Goal: Information Seeking & Learning: Check status

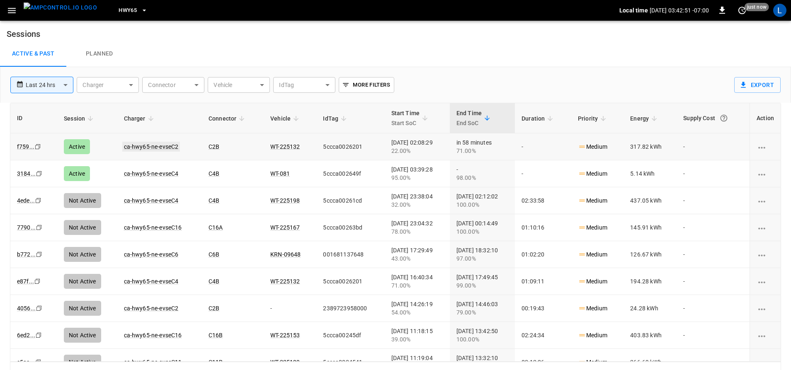
click at [164, 143] on link "ca-hwy65-ne-evseC2" at bounding box center [151, 147] width 58 height 10
click at [135, 173] on link "ca-hwy65-ne-evseC4" at bounding box center [151, 174] width 58 height 10
click at [158, 146] on link "ca-hwy65-ne-evseC2" at bounding box center [151, 147] width 58 height 10
click at [119, 8] on span "HWY65" at bounding box center [128, 11] width 18 height 10
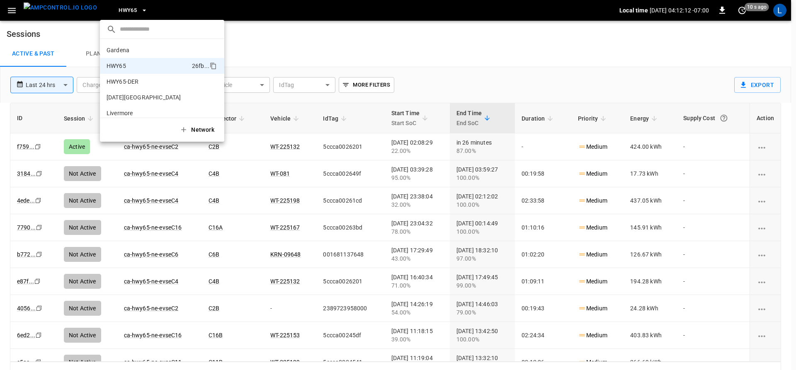
scroll to position [13, 0]
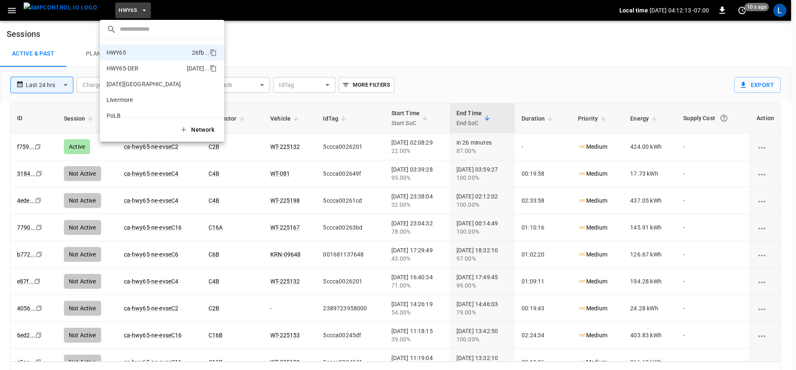
click at [123, 70] on p "HWY65-DER" at bounding box center [144, 68] width 77 height 8
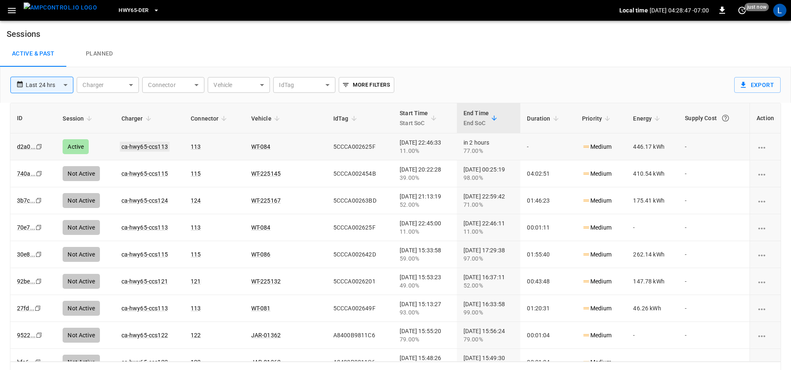
click at [160, 144] on link "ca-hwy65-ccs113" at bounding box center [145, 147] width 50 height 10
click at [119, 8] on span "HWY65-DER" at bounding box center [134, 11] width 30 height 10
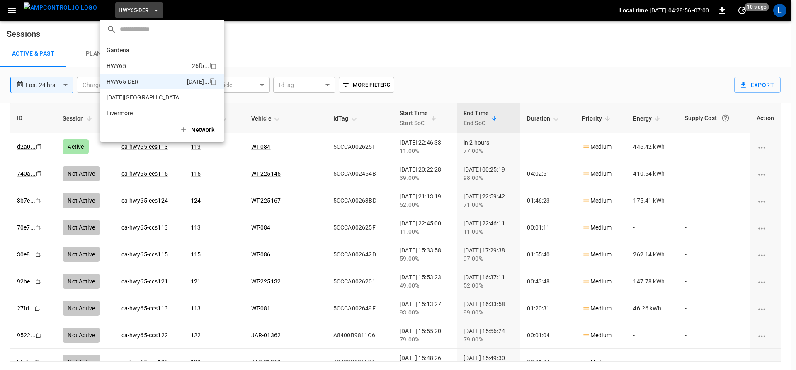
click at [158, 62] on p "HWY65" at bounding box center [147, 66] width 82 height 8
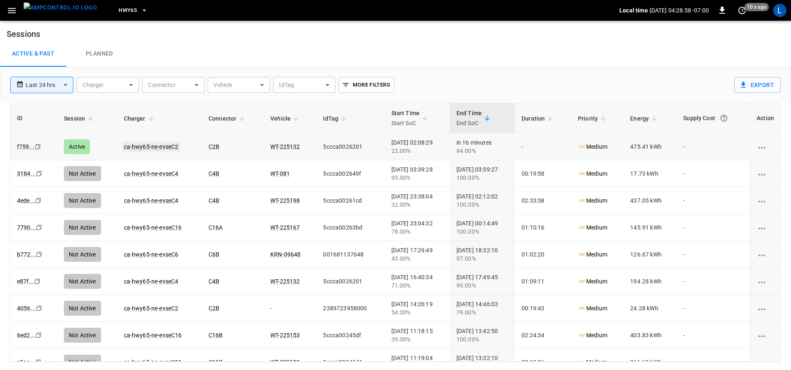
click at [160, 147] on link "ca-hwy65-ne-evseC2" at bounding box center [151, 147] width 58 height 10
click at [119, 9] on span "HWY65" at bounding box center [128, 11] width 18 height 10
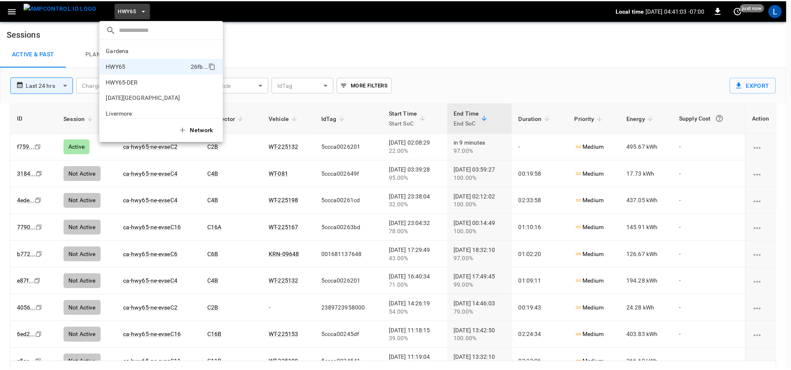
scroll to position [13, 0]
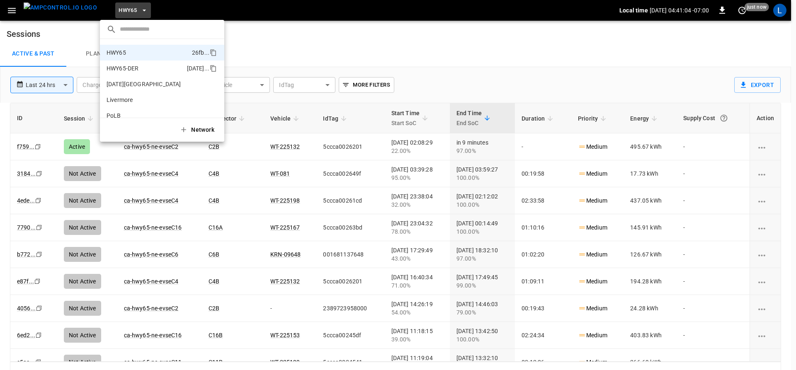
click at [136, 68] on p "HWY65-DER" at bounding box center [144, 68] width 77 height 8
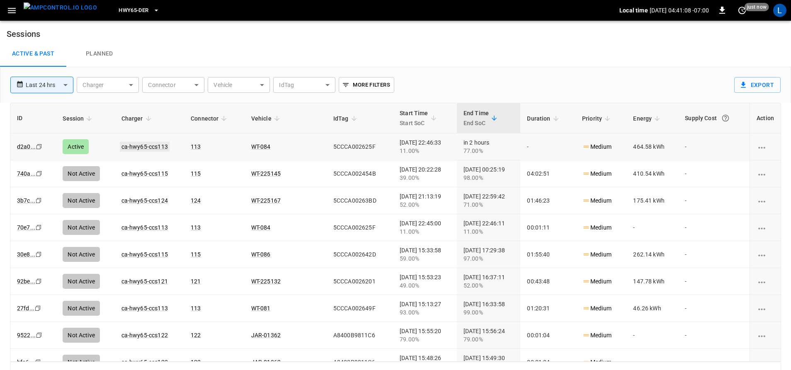
click at [159, 145] on link "ca-hwy65-ccs113" at bounding box center [145, 147] width 50 height 10
